Goal: Communication & Community: Answer question/provide support

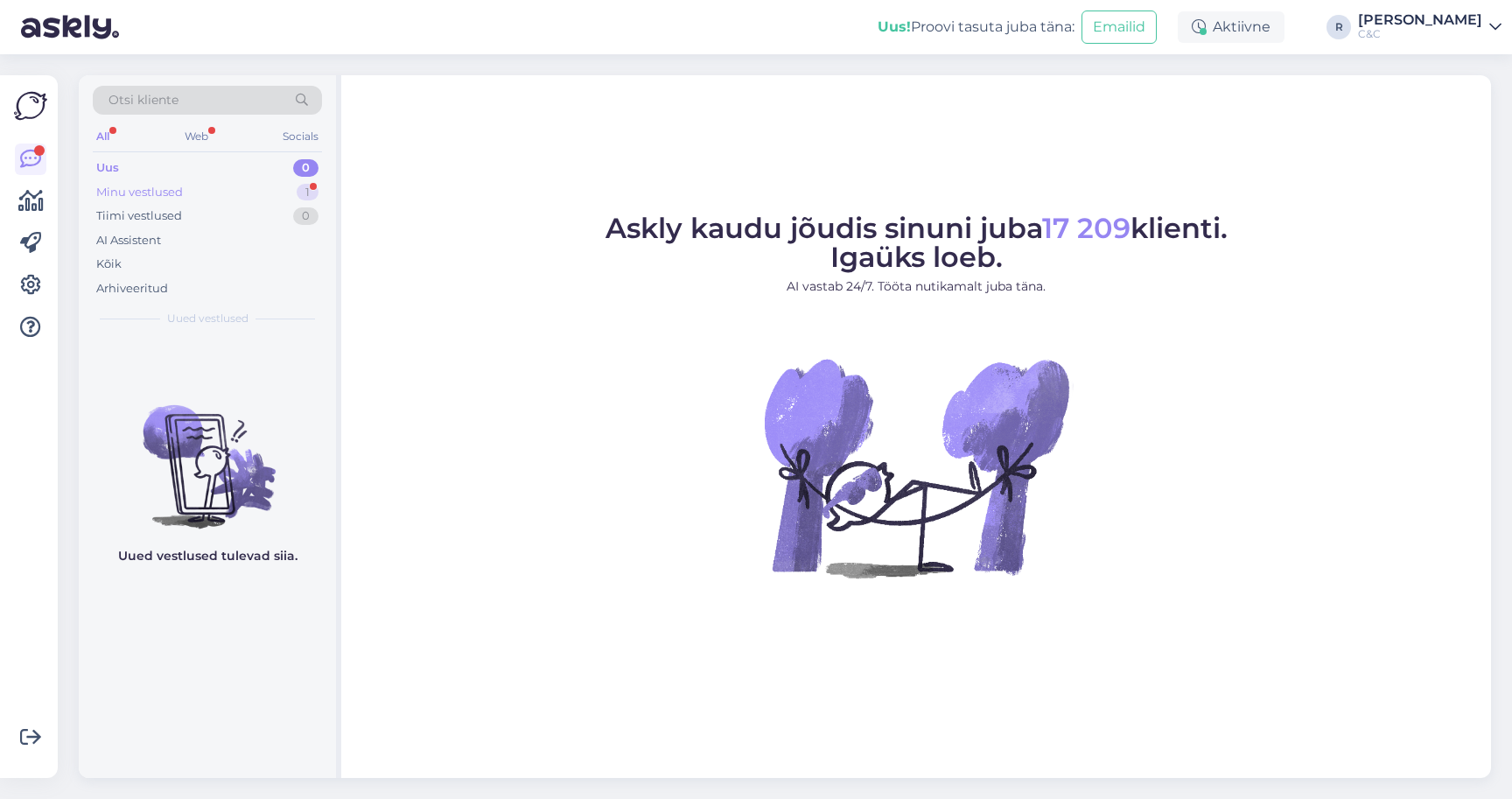
click at [277, 198] on div "Minu vestlused 1" at bounding box center [207, 192] width 229 height 25
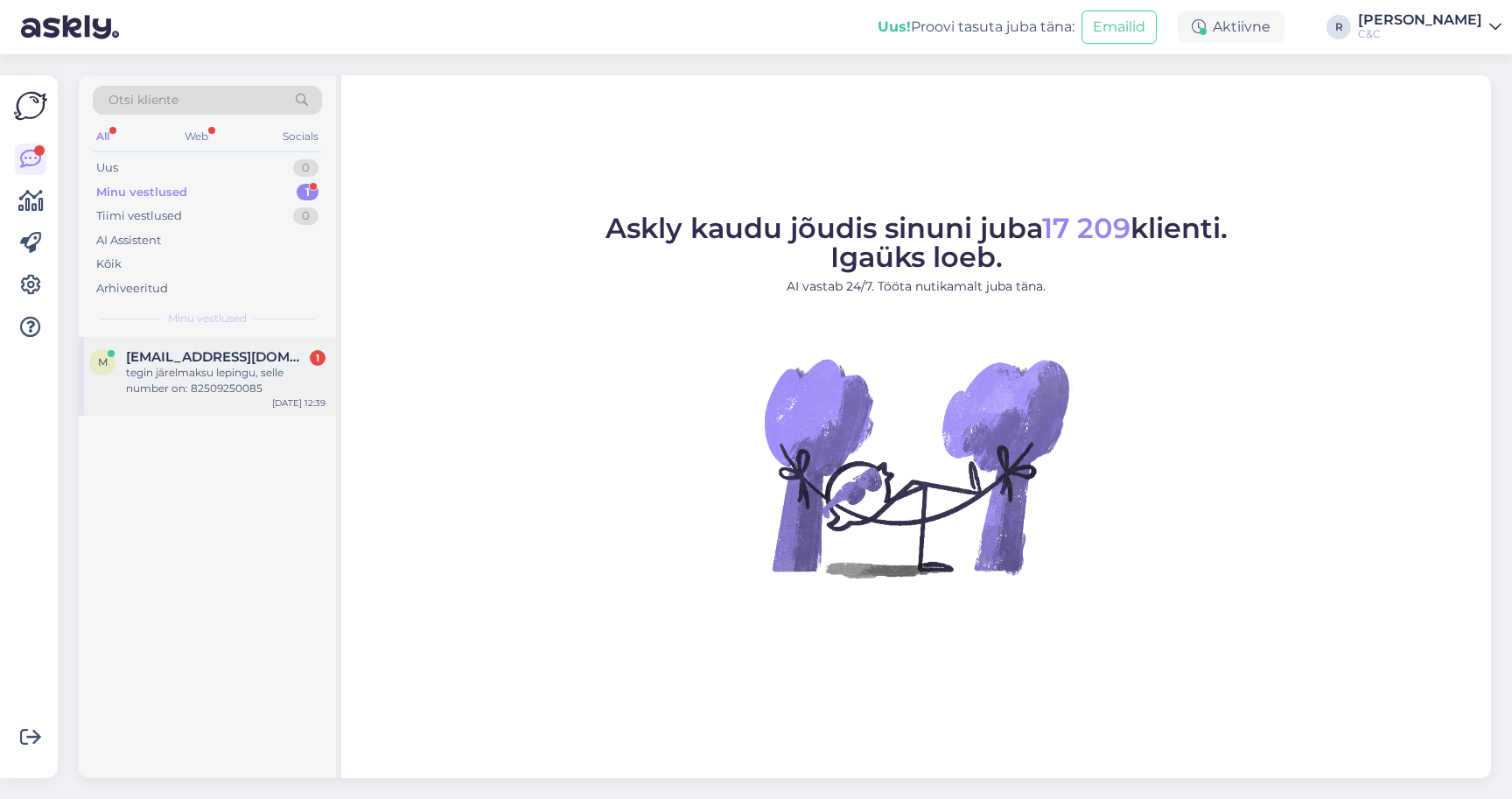
click at [235, 359] on span "[EMAIL_ADDRESS][DOMAIN_NAME]" at bounding box center [216, 357] width 182 height 16
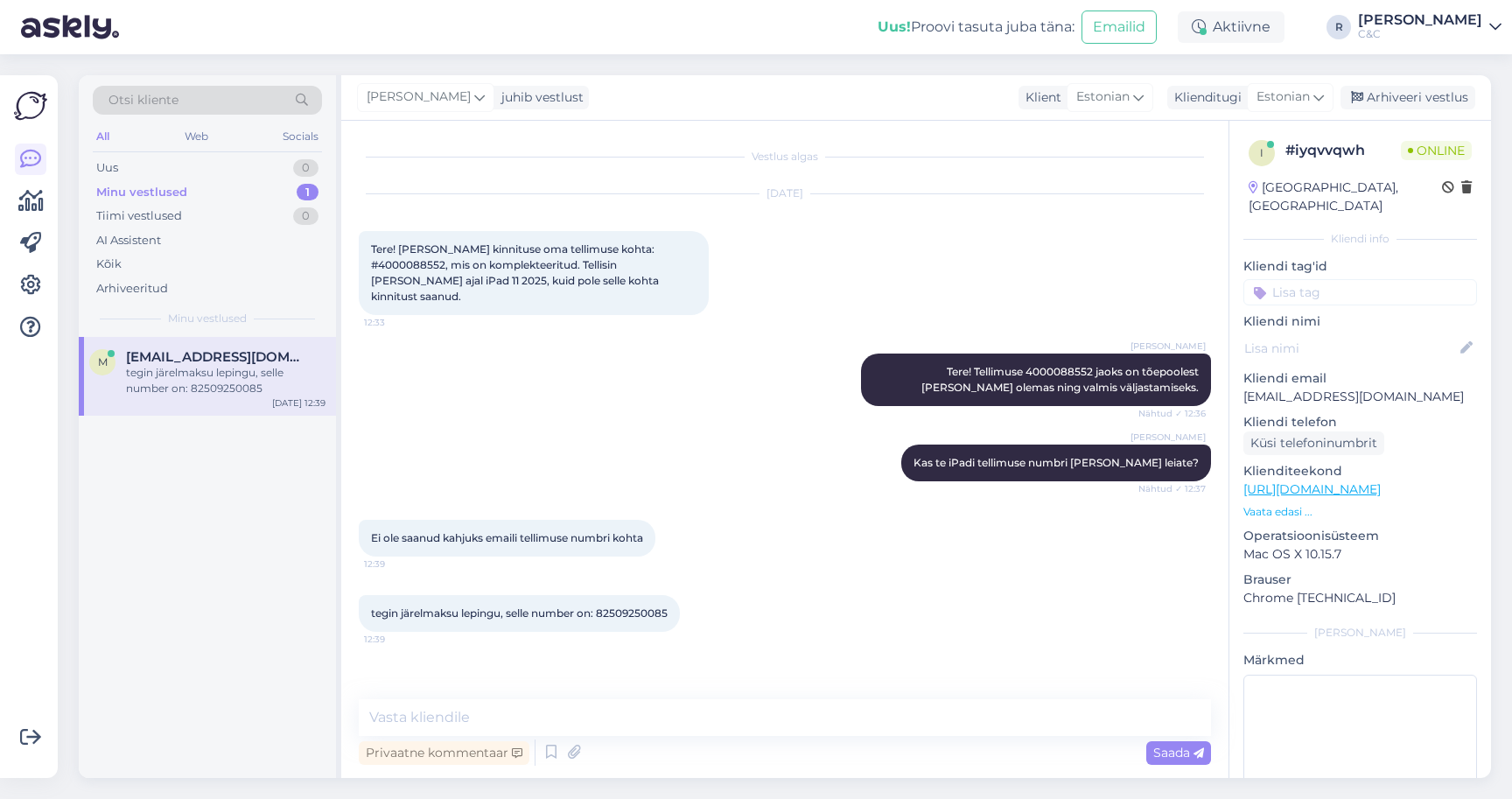
click at [632, 595] on div "tegin järelmaksu lepingu, selle number on: 82509250085 12:39" at bounding box center [519, 614] width 321 height 37
copy div "82509250085 12:39"
click at [545, 723] on textarea at bounding box center [784, 717] width 852 height 37
type textarea "Näen, et see taotlus on negatiivne."
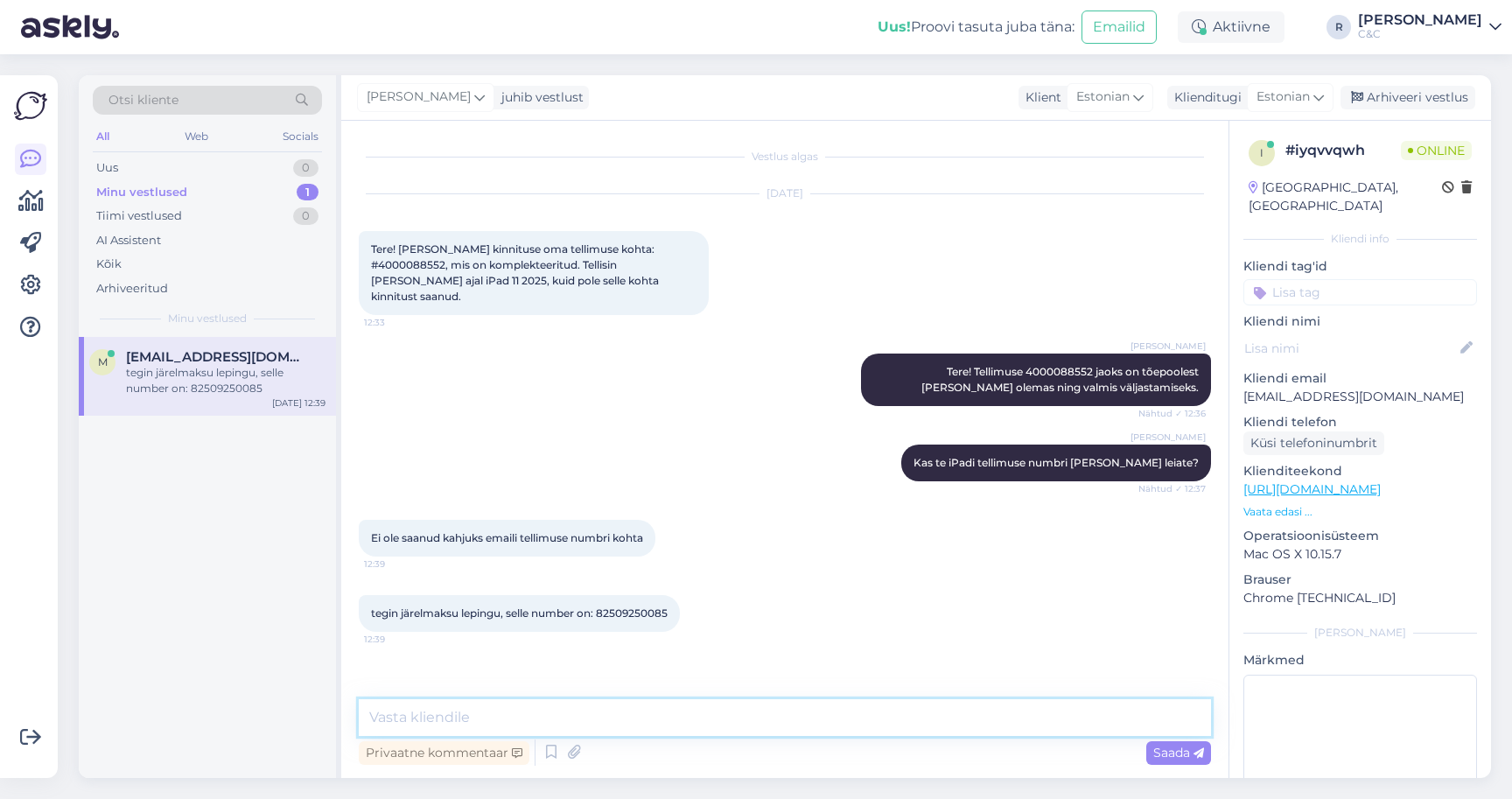
scroll to position [27, 0]
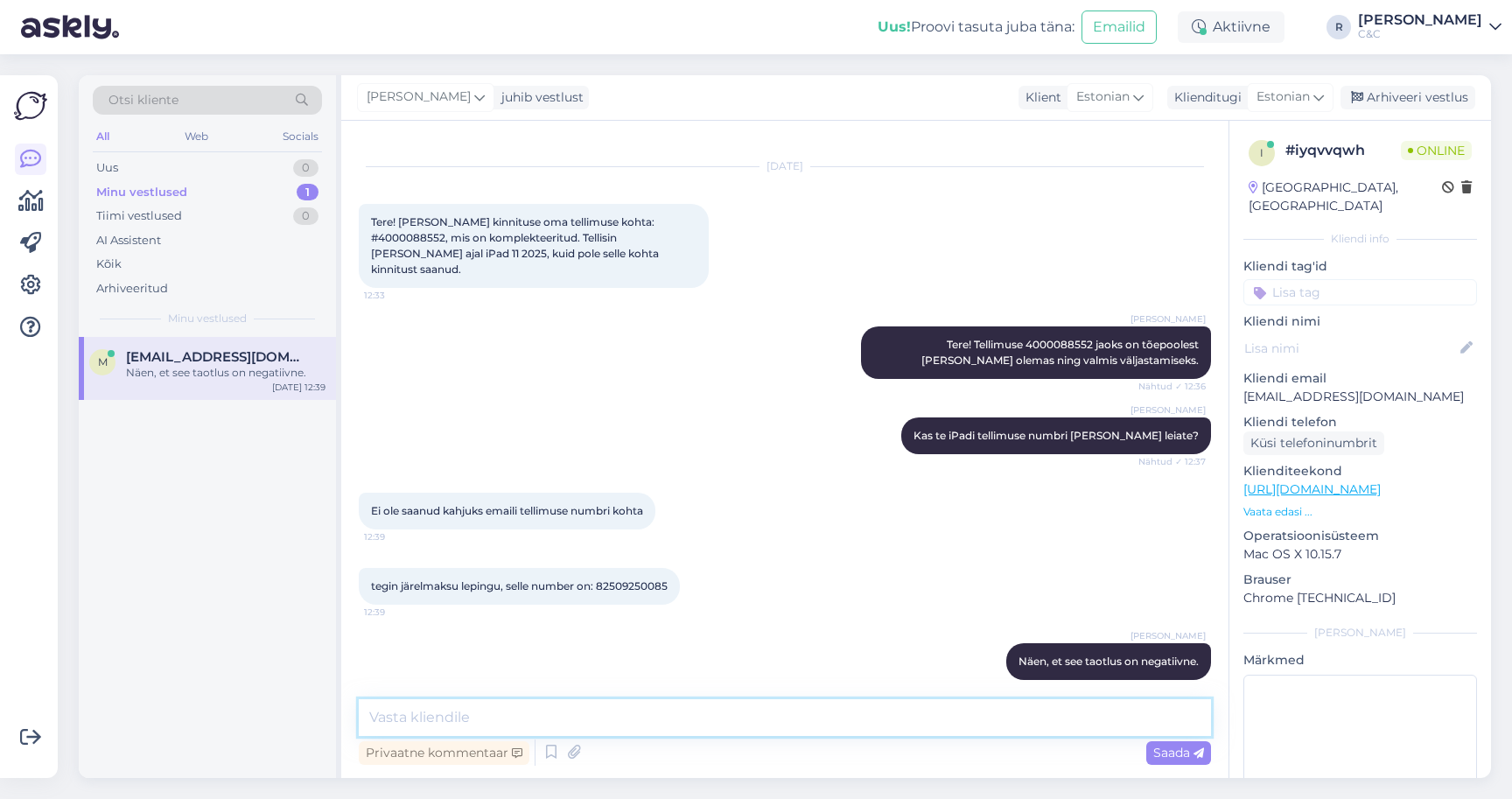
click at [729, 730] on textarea at bounding box center [784, 717] width 852 height 37
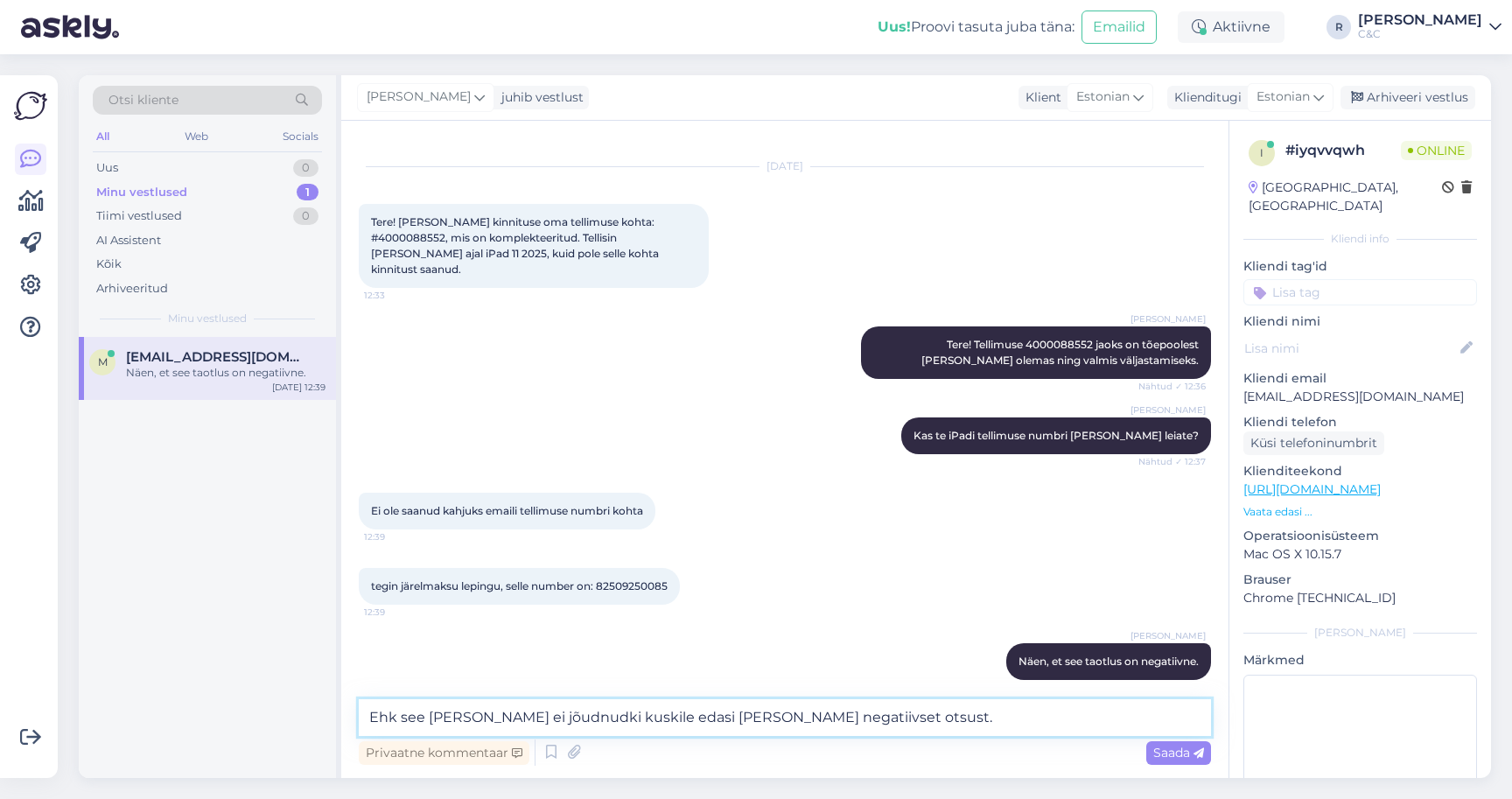
type textarea "Ehk see [PERSON_NAME] ei jõudnudki kuskile edasi [PERSON_NAME] negatiivset otsu…"
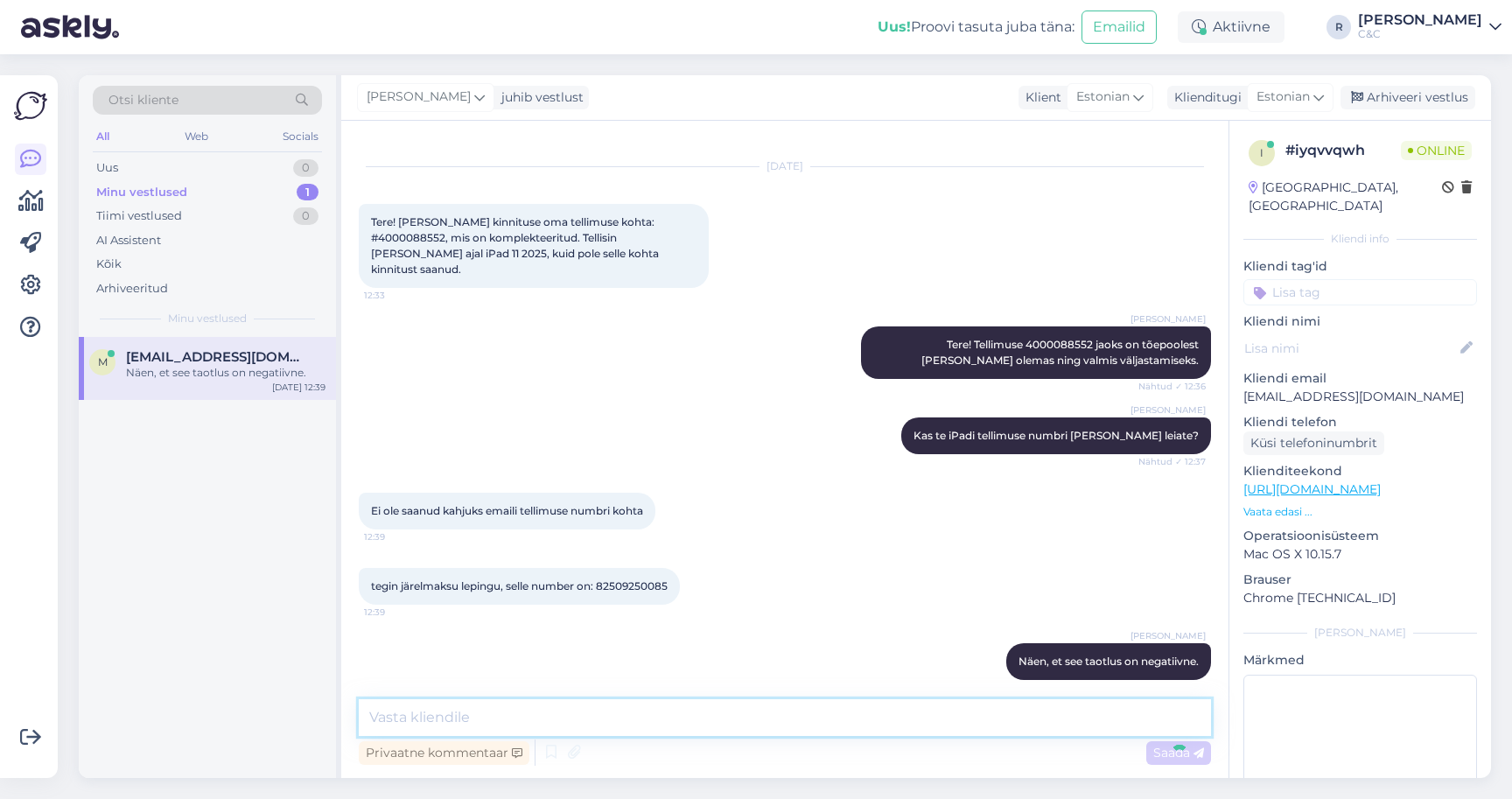
scroll to position [118, 0]
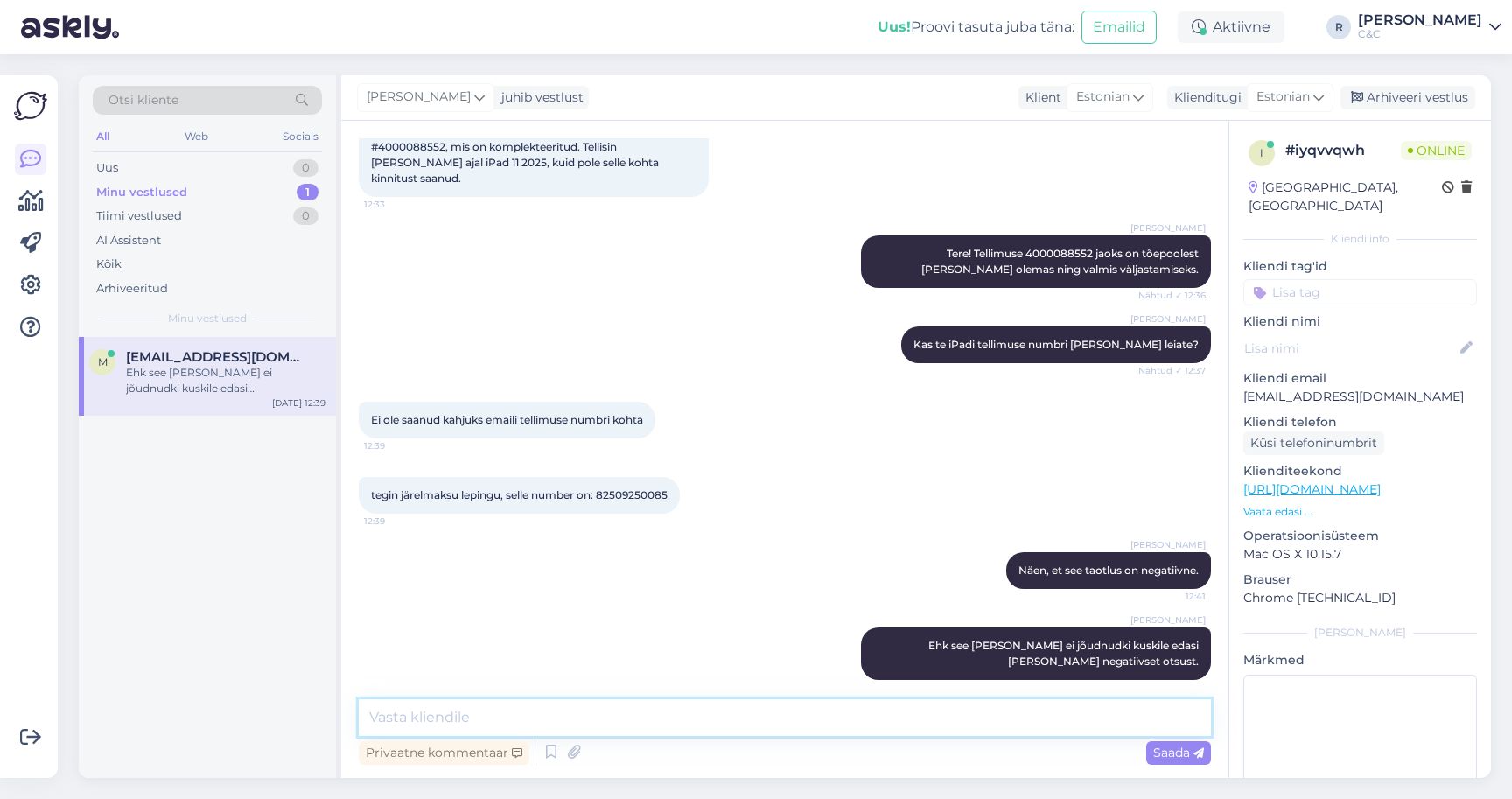
paste textarea "Madal hinnang maksevõimele Antud tingimustega ei ole võimalik pakkumist teha. P…"
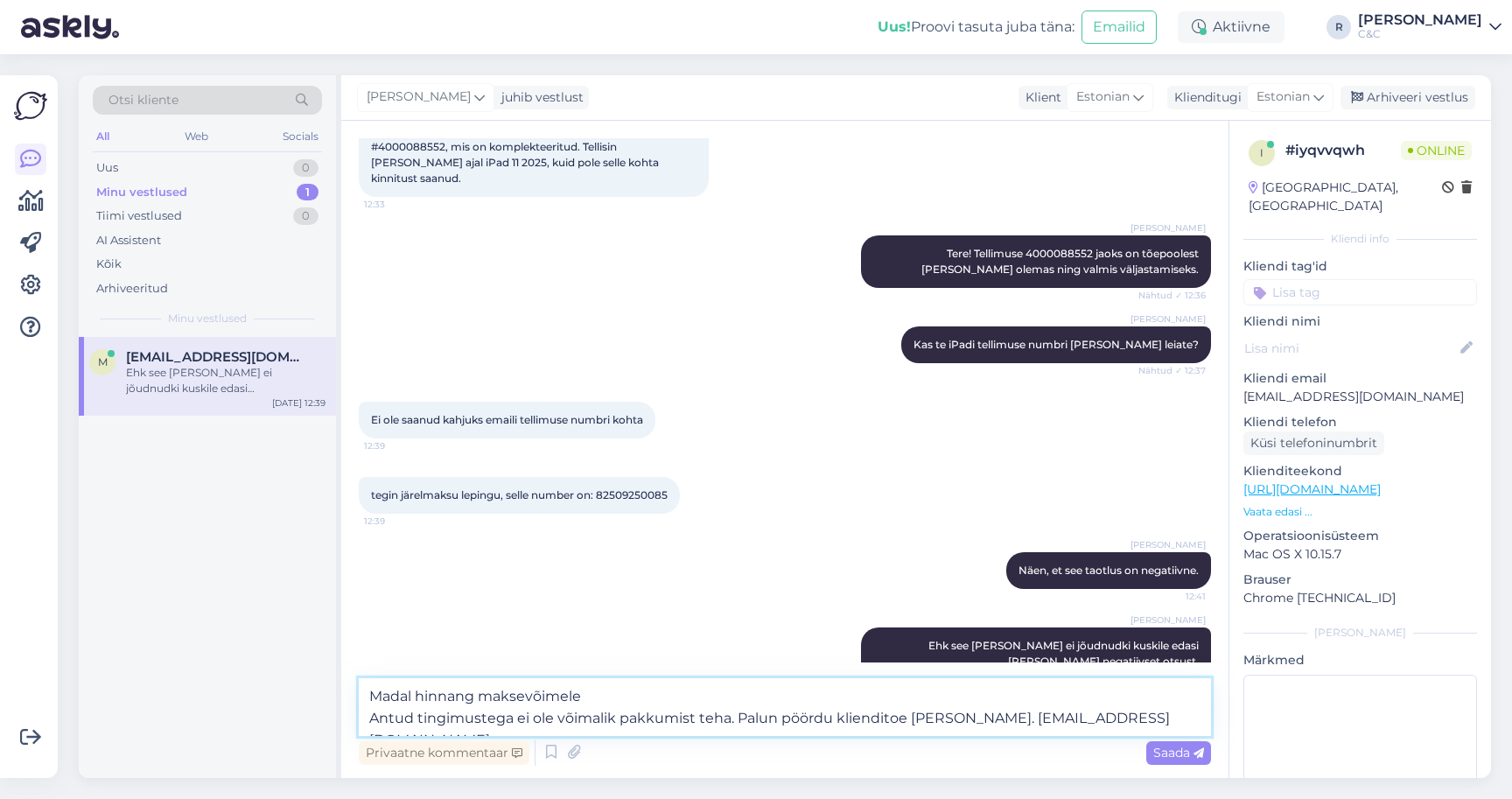
type textarea "Madal hinnang maksevõimele Antud tingimustega ei ole võimalik pakkumist teha. P…"
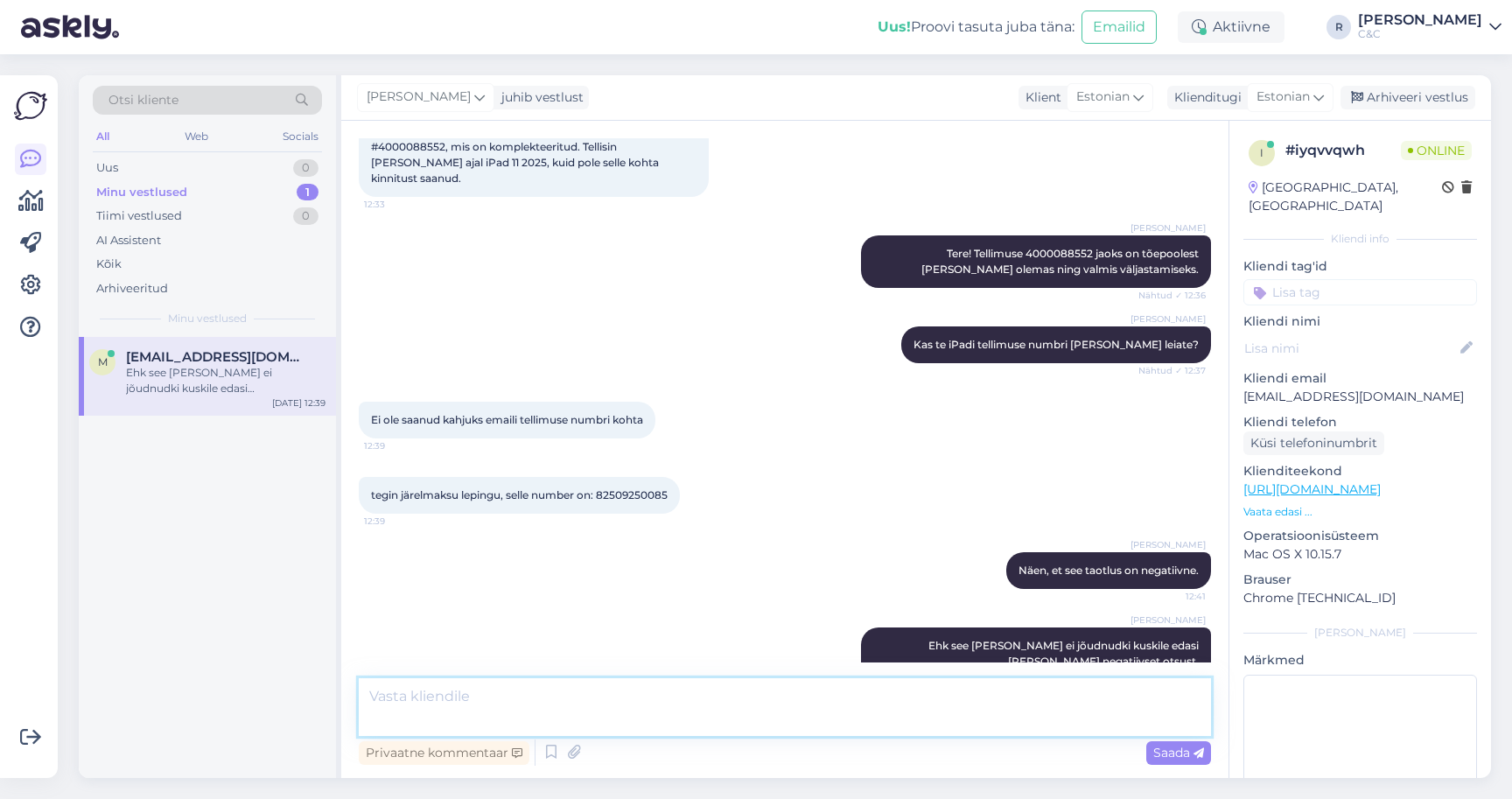
scroll to position [225, 0]
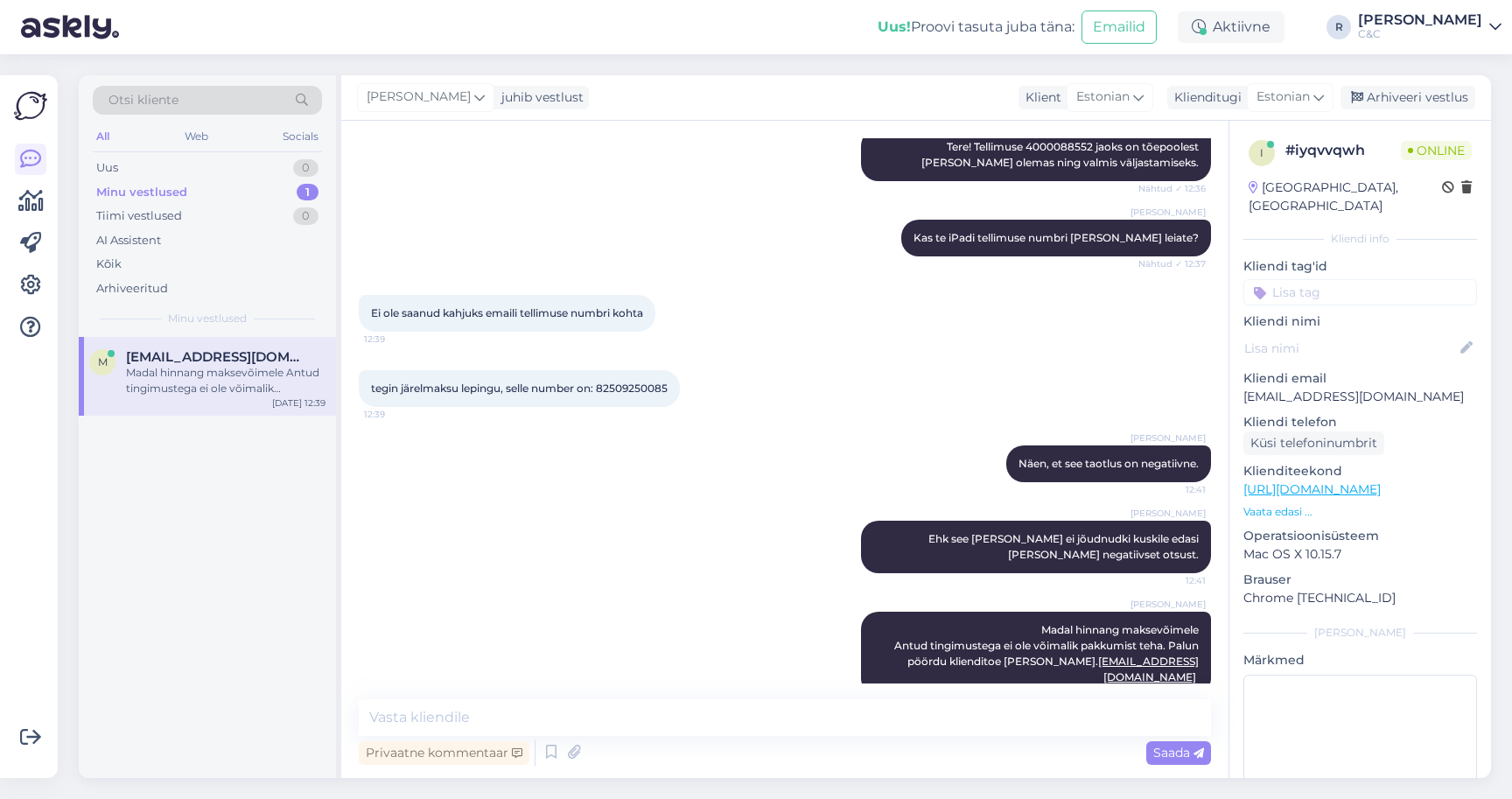
click at [1019, 0] on div "Uus! Proovi tasuta [PERSON_NAME]: Emailid" at bounding box center [1027, 27] width 300 height 54
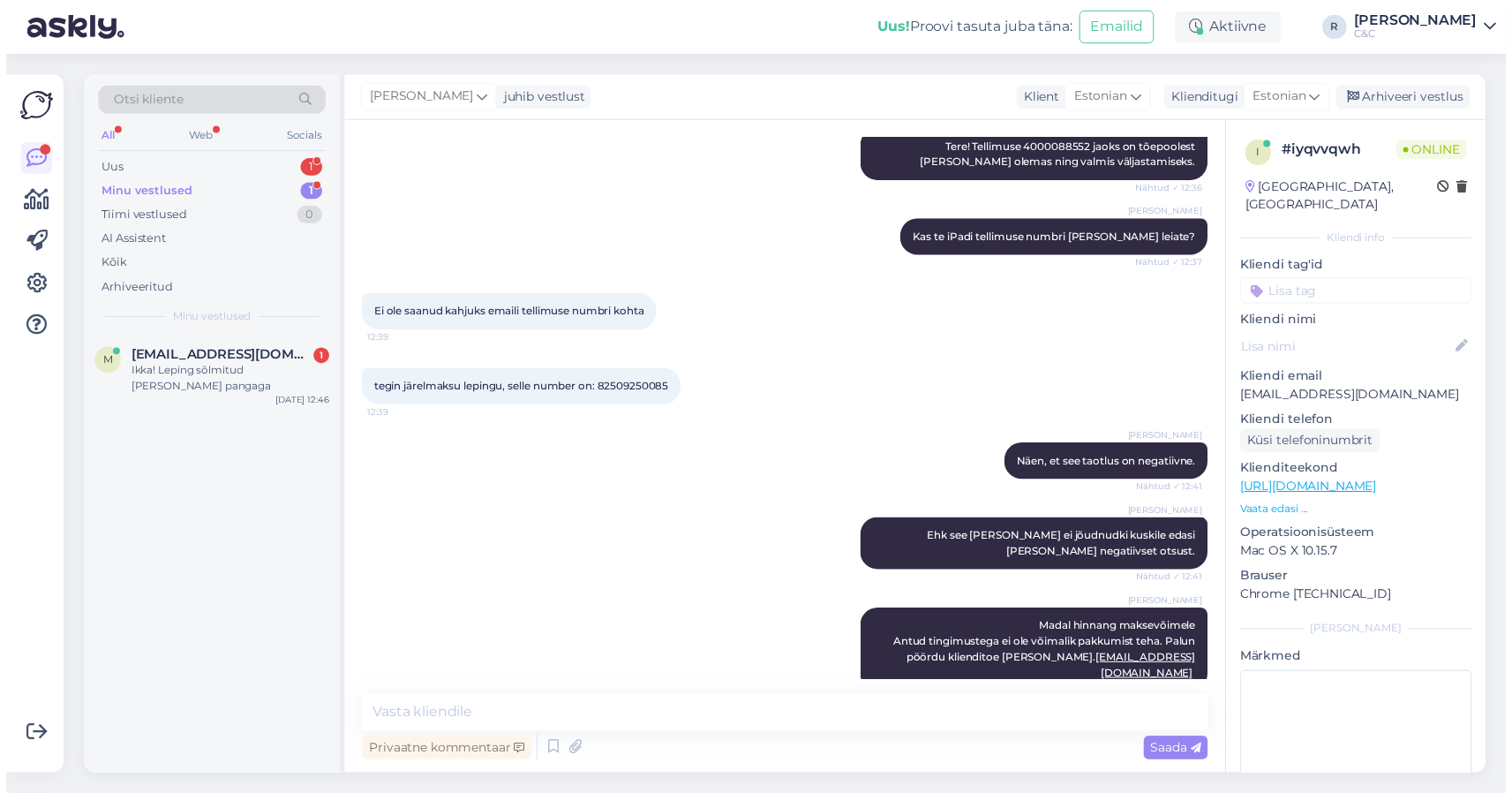
scroll to position [642, 0]
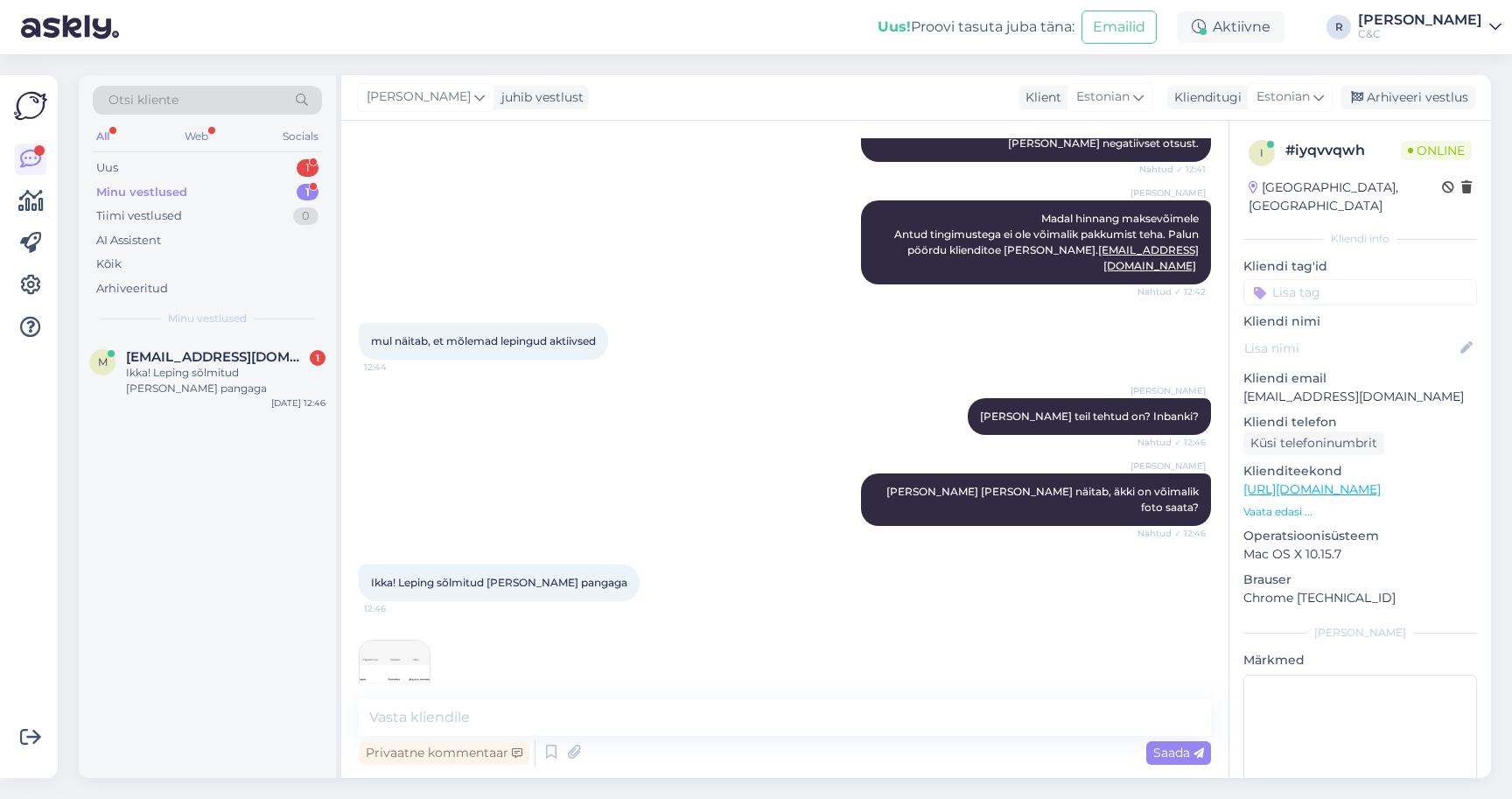
click at [396, 640] on img at bounding box center [395, 675] width 70 height 70
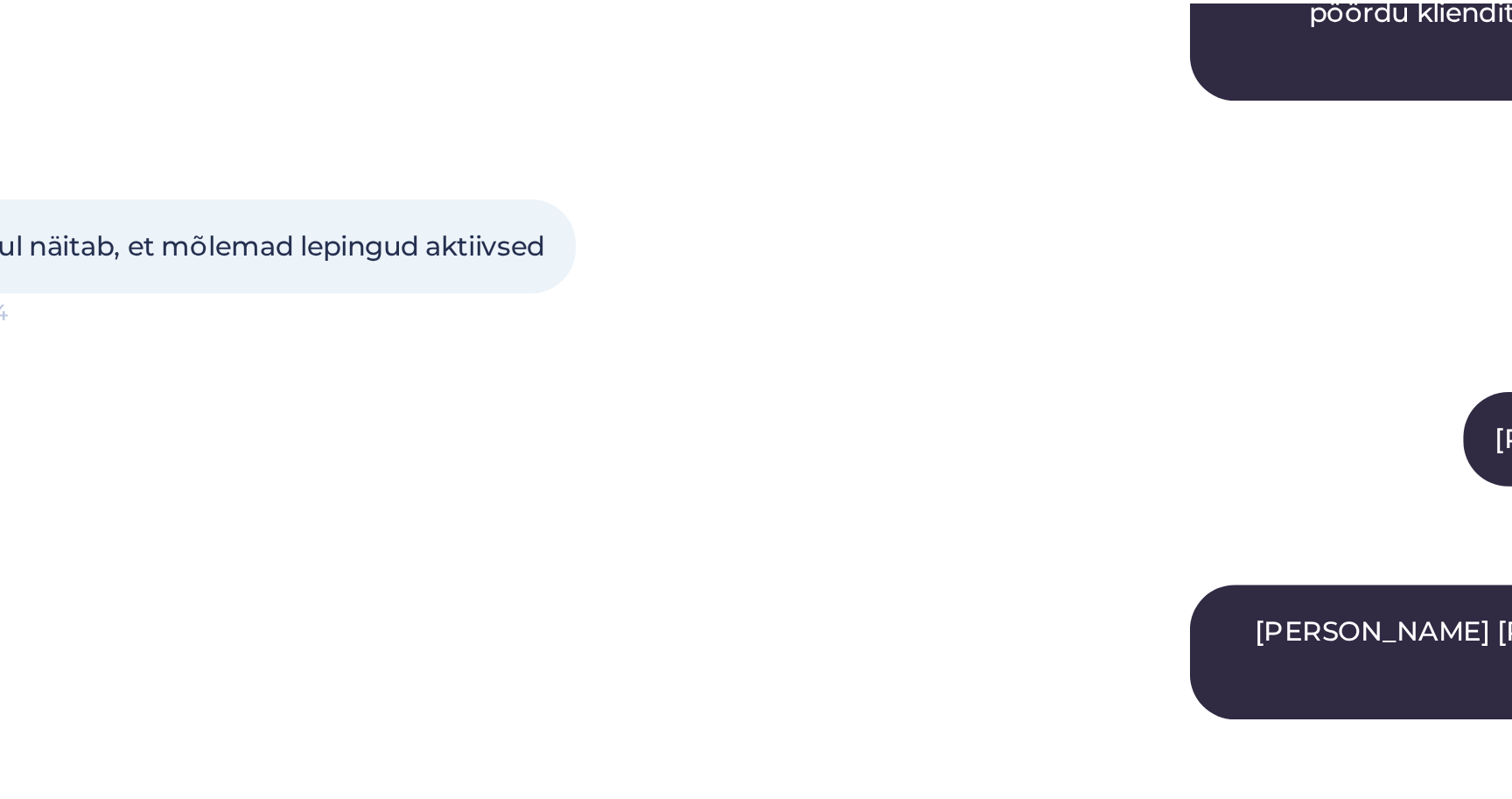
scroll to position [13, 0]
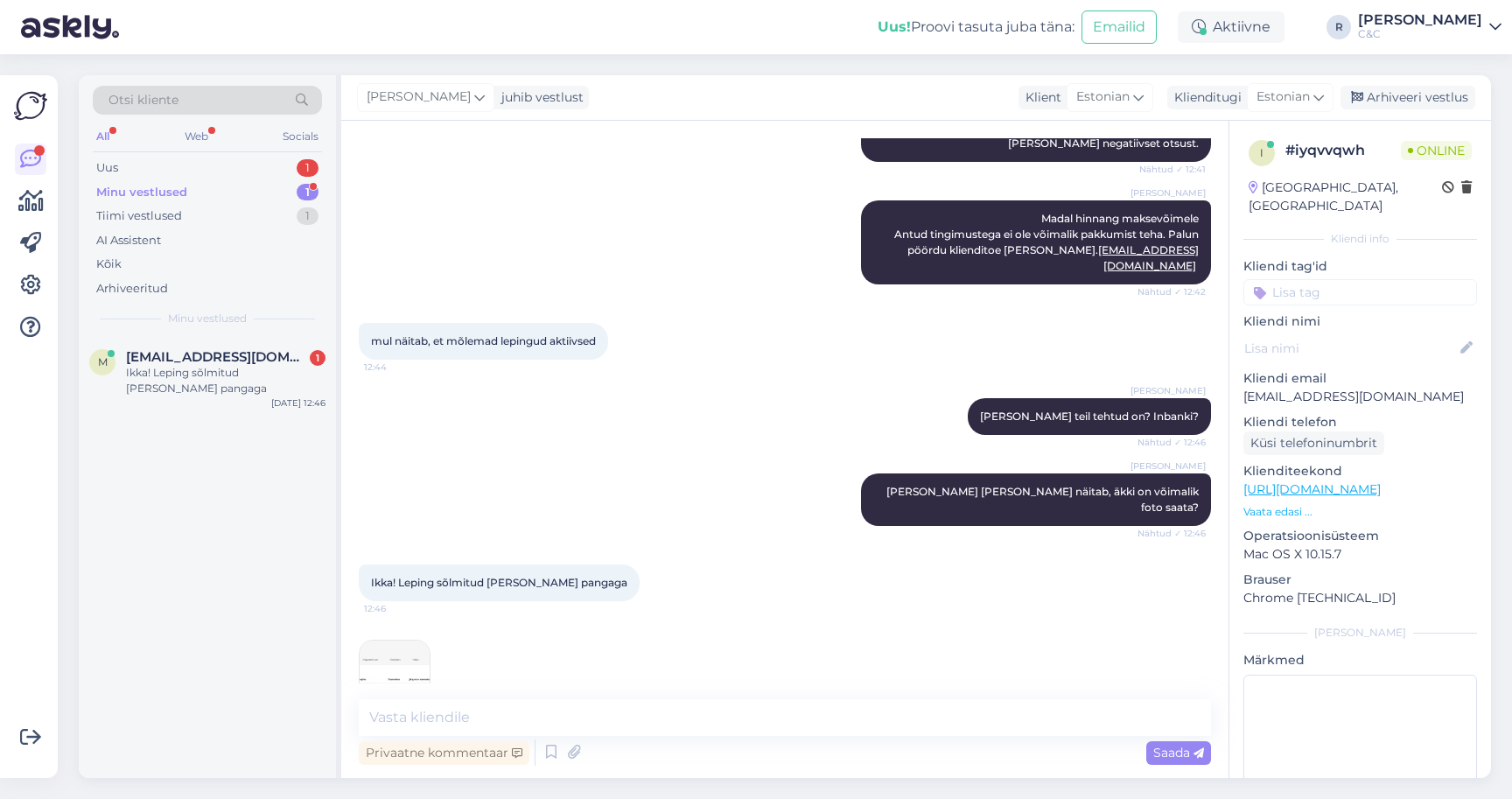
click at [525, 736] on div "Privaatne kommentaar Saada" at bounding box center [784, 752] width 852 height 33
click at [527, 719] on textarea at bounding box center [784, 717] width 852 height 37
type textarea "Leidsin! :)"
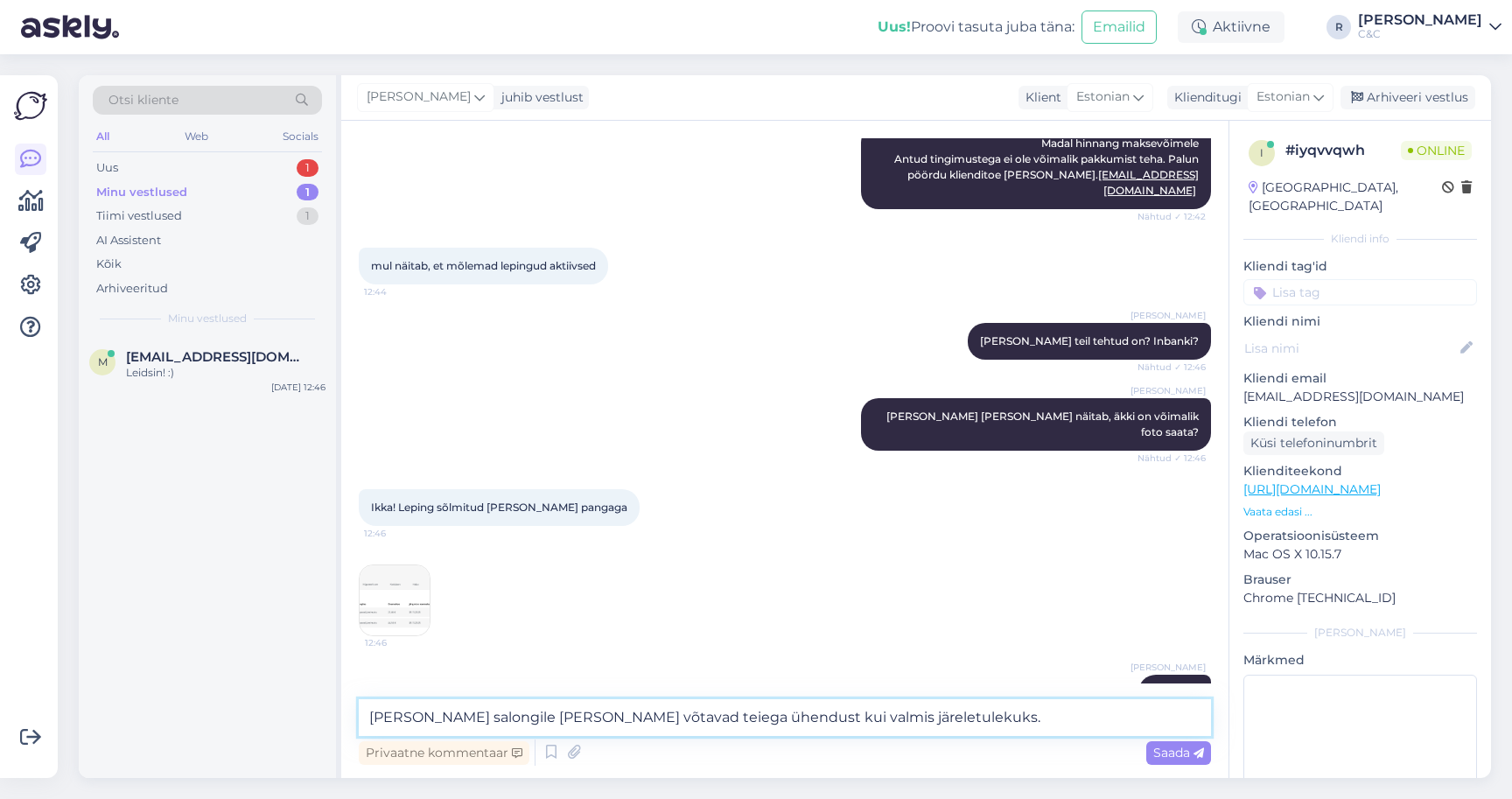
type textarea "[PERSON_NAME] salongile [PERSON_NAME] võtavad teiega ühendust kui valmis järele…"
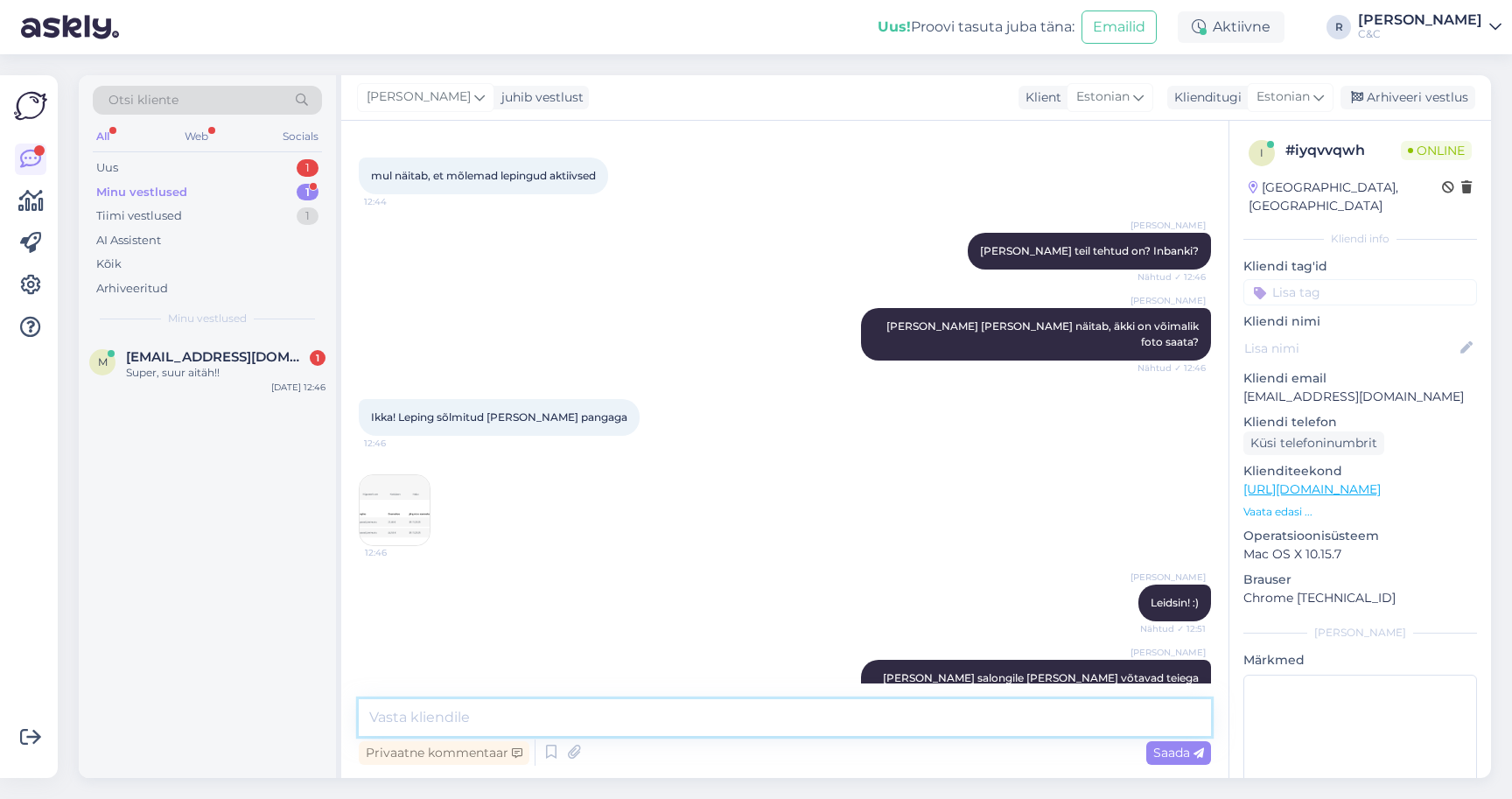
scroll to position [13, 0]
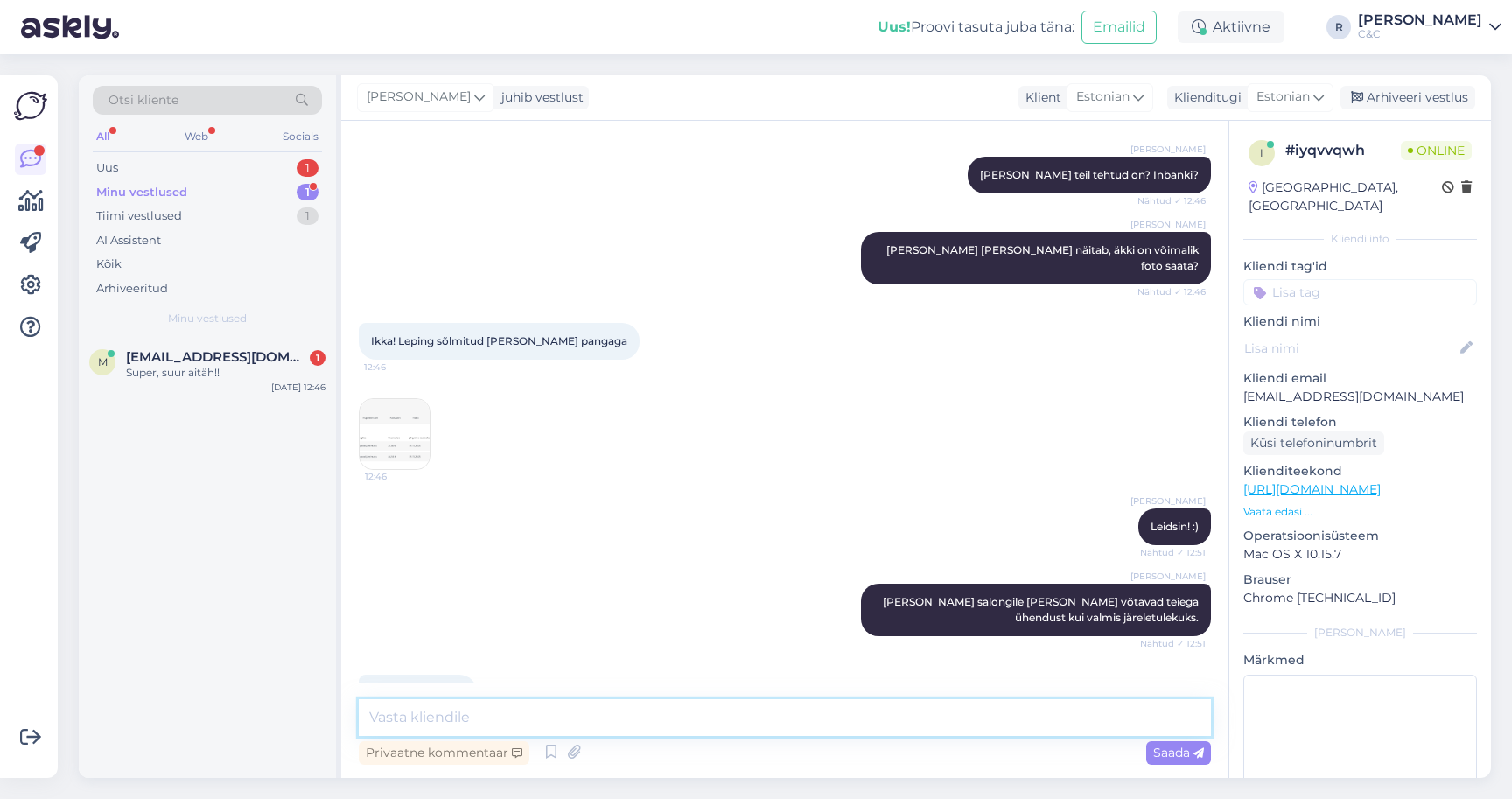
click at [526, 713] on textarea at bounding box center [784, 717] width 852 height 37
type textarea "Ikka, head!"
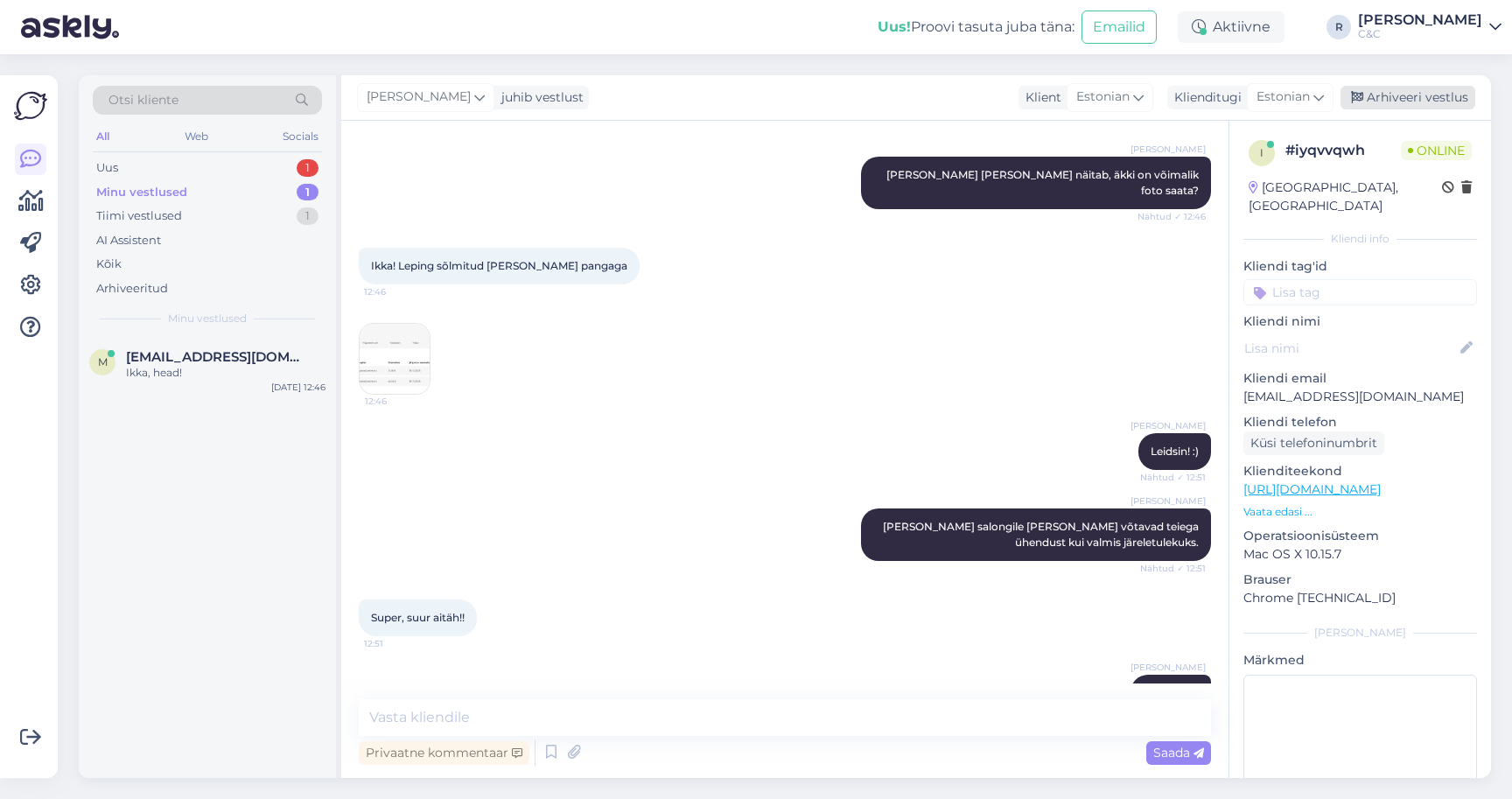
click at [1457, 91] on div "Arhiveeri vestlus" at bounding box center [1407, 98] width 134 height 24
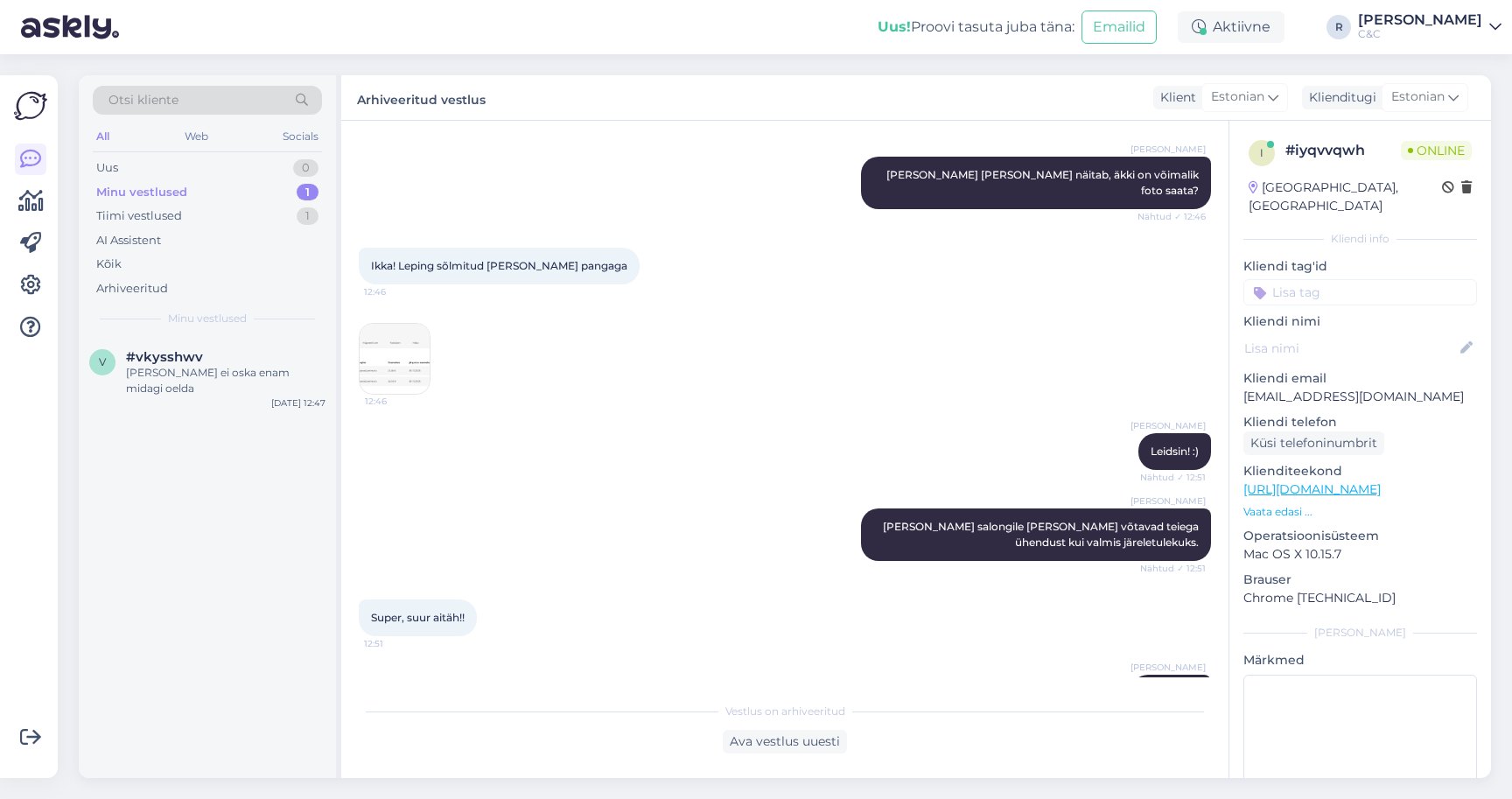
click at [266, 180] on div "Minu vestlused 1" at bounding box center [207, 192] width 229 height 25
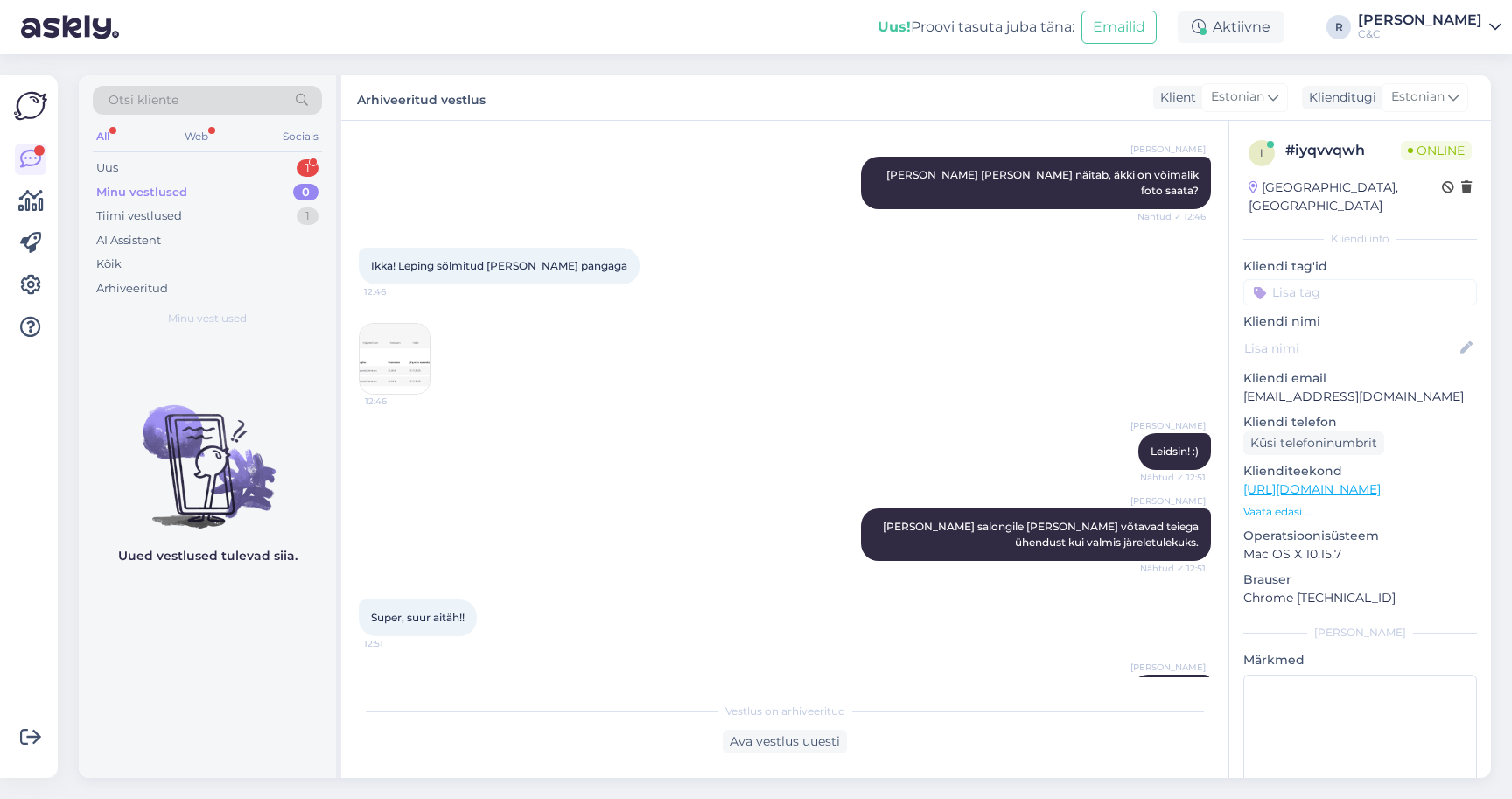
click at [236, 387] on img at bounding box center [207, 452] width 258 height 157
click at [279, 159] on div "Uus 1" at bounding box center [207, 168] width 229 height 25
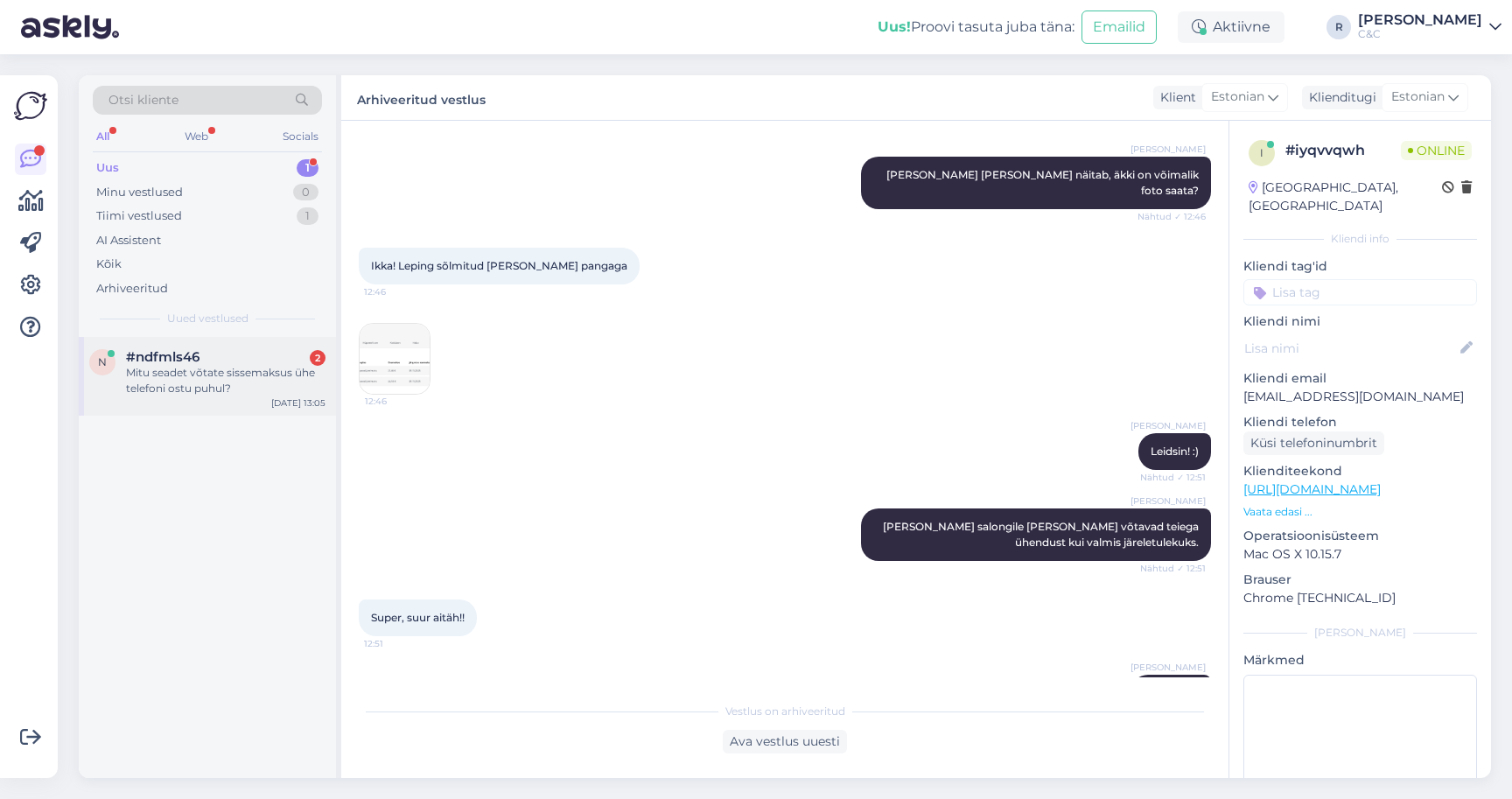
click at [230, 388] on div "n #ndfmls46 2 Mitu seadet võtate sissemaksus ühe telefoni ostu puhul? [DATE] 13…" at bounding box center [207, 376] width 258 height 79
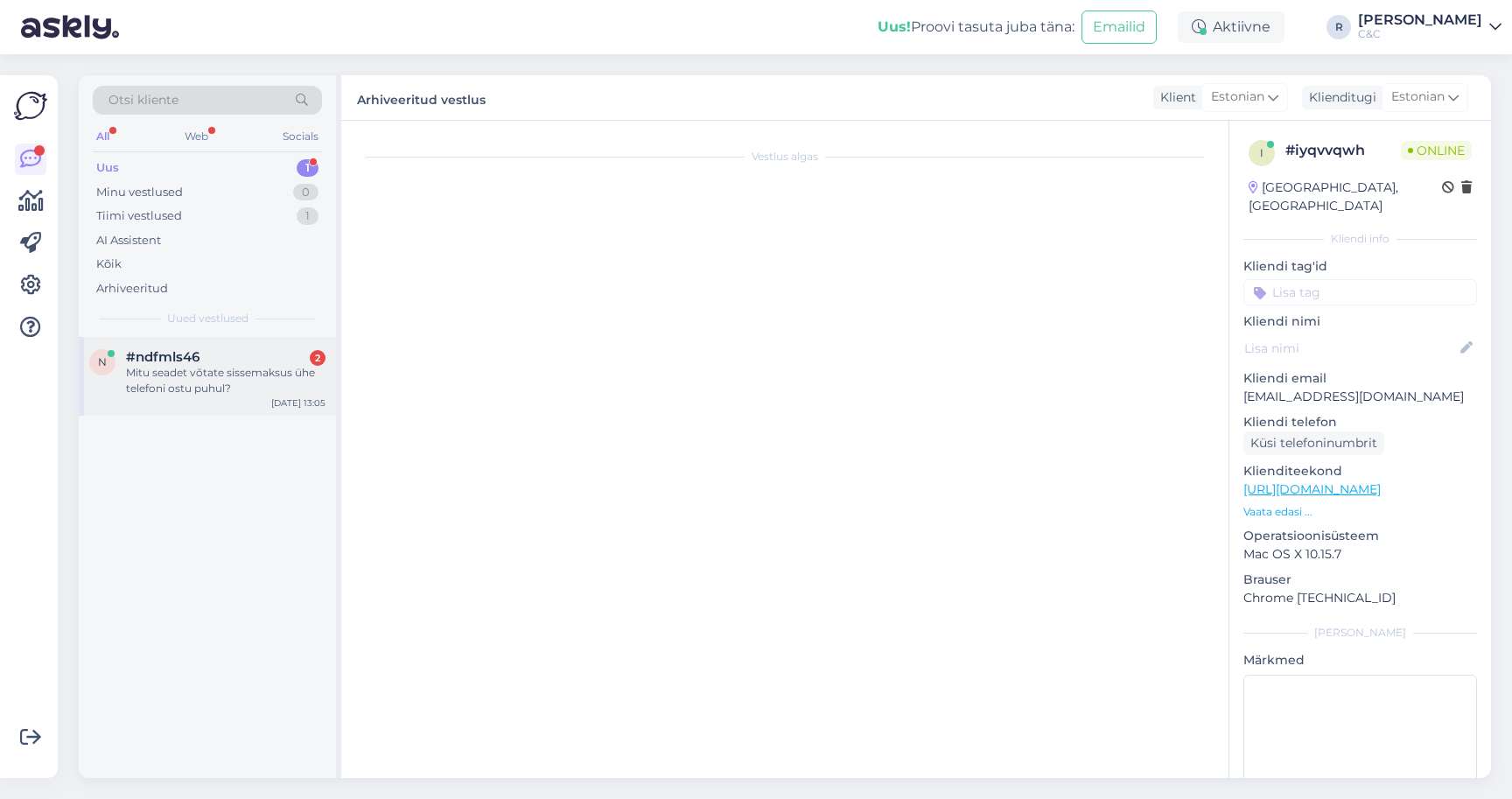
scroll to position [0, 0]
click at [266, 377] on div "Mitu seadet võtate sissemaksus ühe telefoni ostu puhul?" at bounding box center [225, 381] width 200 height 32
click at [292, 157] on div "Uus 1" at bounding box center [207, 168] width 229 height 25
click at [202, 365] on div "Mitu seadet võtate sissemaksus ühe telefoni ostu puhul?" at bounding box center [225, 381] width 200 height 32
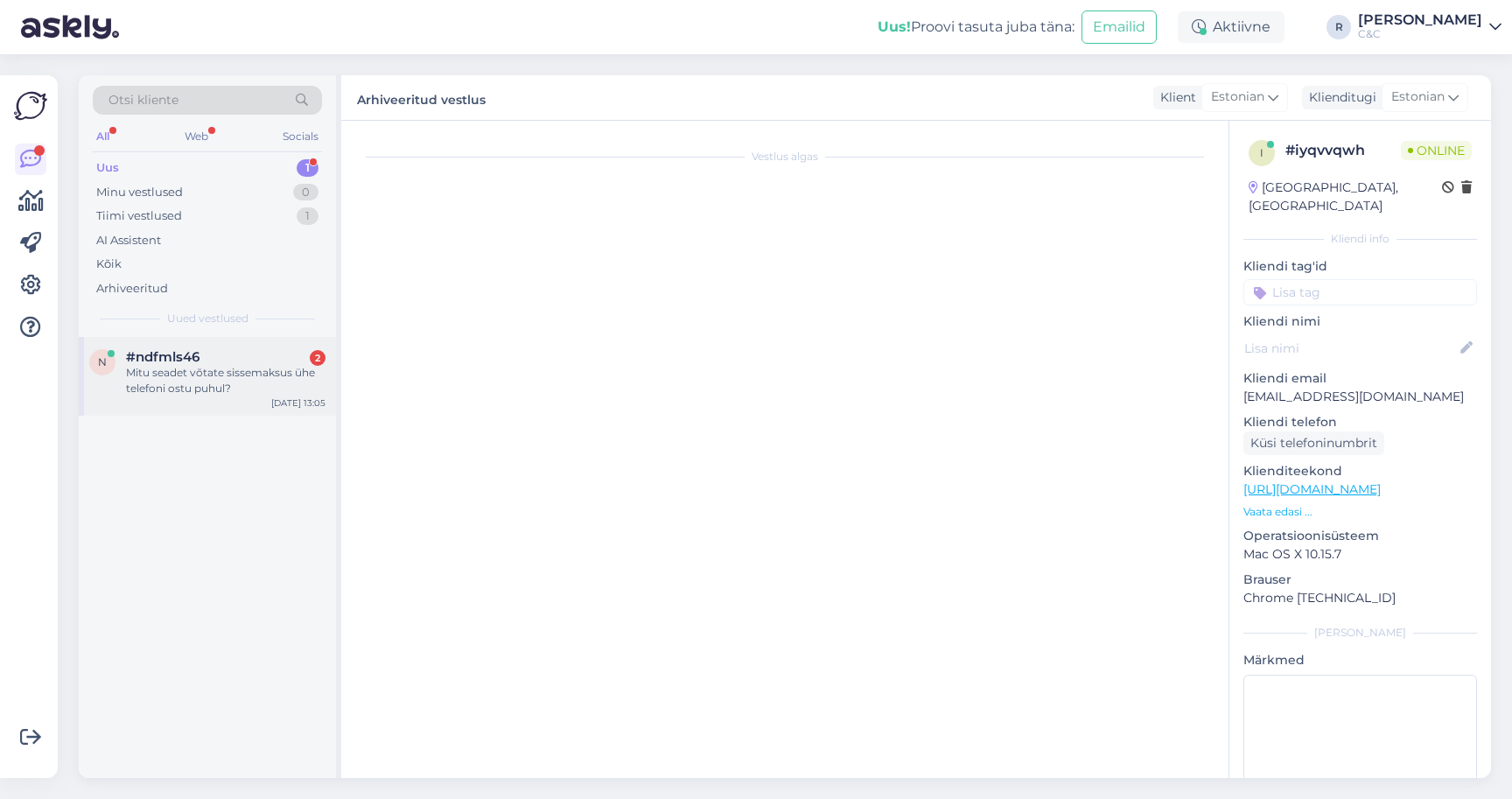
click at [219, 365] on div "Mitu seadet võtate sissemaksus ühe telefoni ostu puhul?" at bounding box center [225, 381] width 200 height 32
